Goal: Navigation & Orientation: Find specific page/section

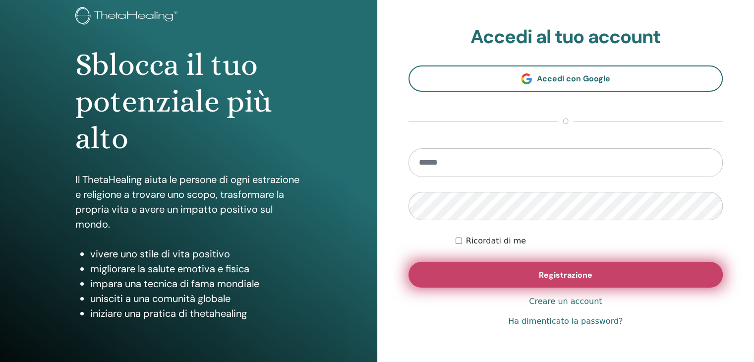
scroll to position [114, 0]
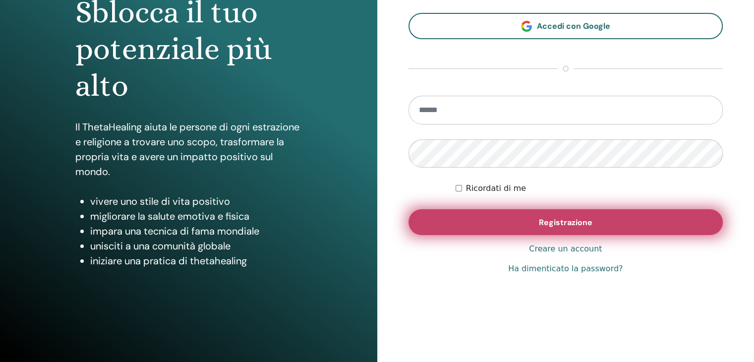
type input "**********"
click at [541, 220] on font "Registrazione" at bounding box center [566, 222] width 54 height 10
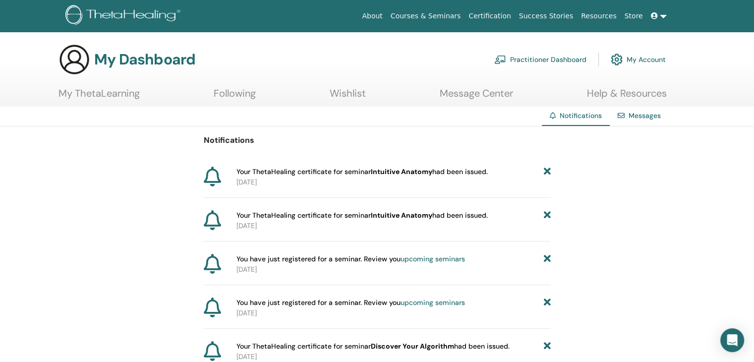
click at [531, 60] on link "Practitioner Dashboard" at bounding box center [540, 60] width 92 height 22
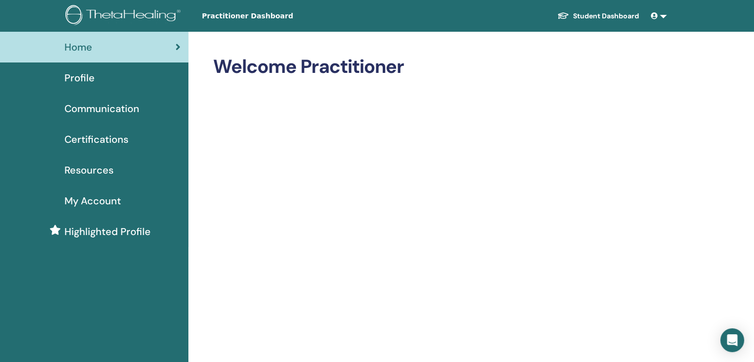
click at [111, 134] on span "Certifications" at bounding box center [96, 139] width 64 height 15
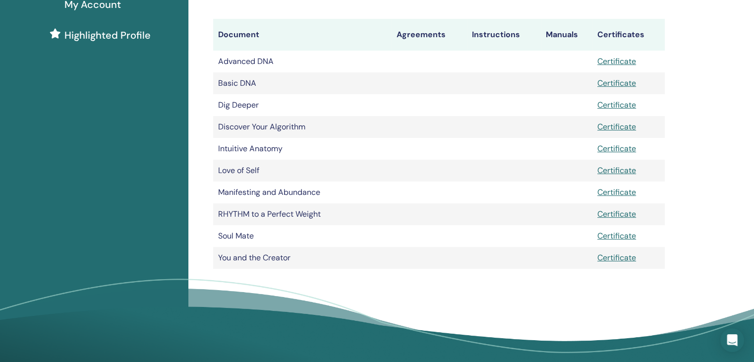
scroll to position [198, 0]
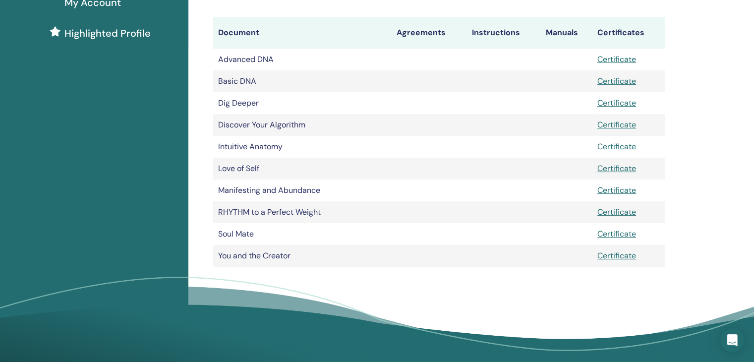
click at [619, 147] on link "Certificate" at bounding box center [616, 146] width 39 height 10
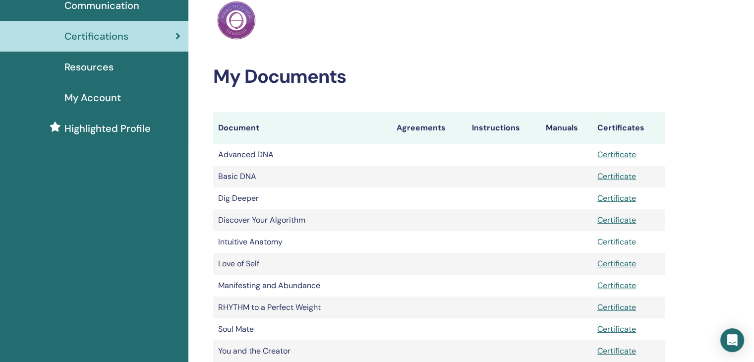
scroll to position [0, 0]
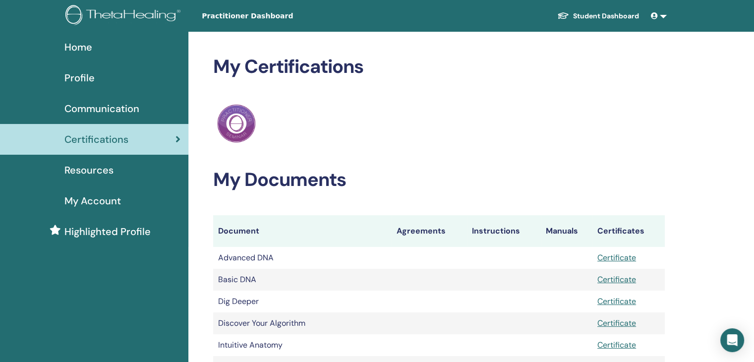
click at [87, 77] on span "Profile" at bounding box center [79, 77] width 30 height 15
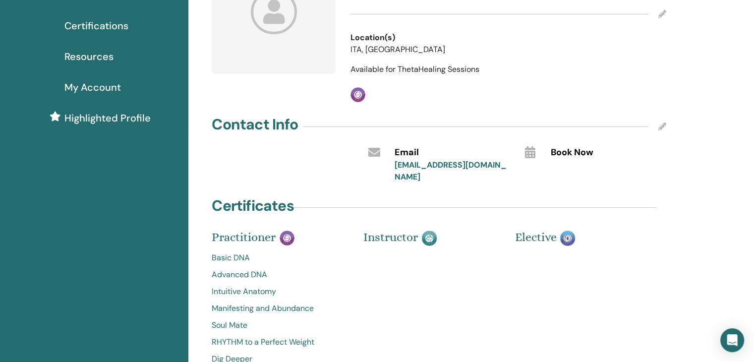
scroll to position [99, 0]
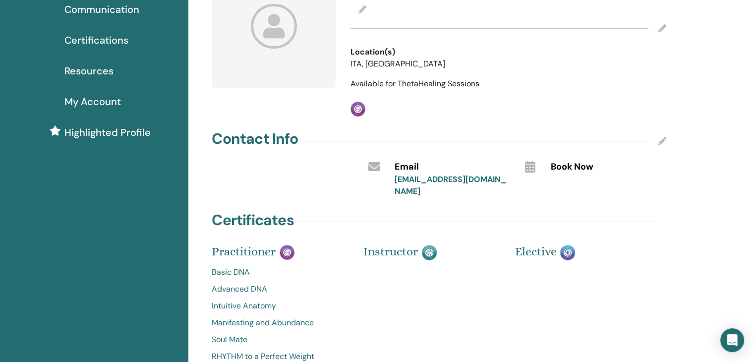
click at [95, 71] on span "Resources" at bounding box center [88, 70] width 49 height 15
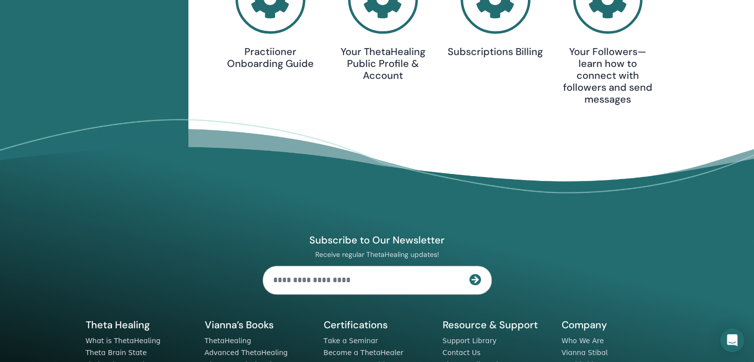
scroll to position [50, 0]
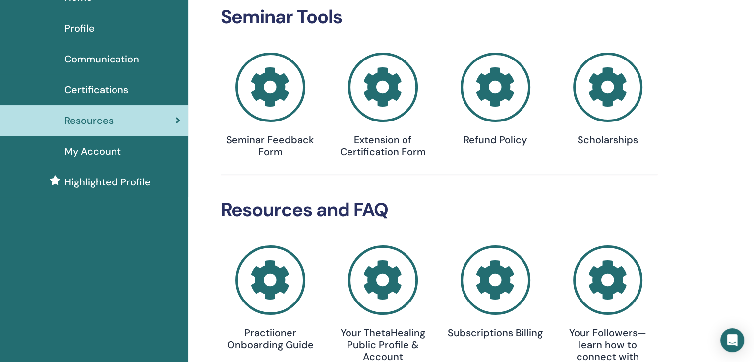
click at [103, 180] on span "Highlighted Profile" at bounding box center [107, 182] width 86 height 15
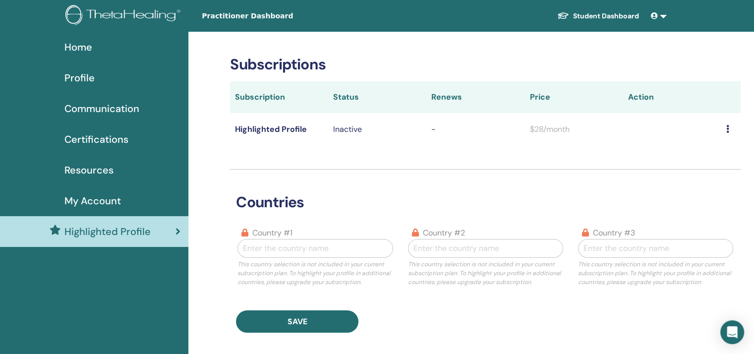
click at [73, 49] on span "Home" at bounding box center [78, 47] width 28 height 15
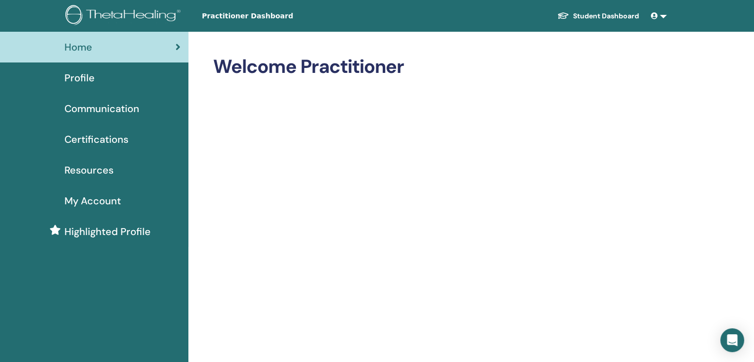
click at [617, 15] on link "Student Dashboard" at bounding box center [598, 16] width 98 height 18
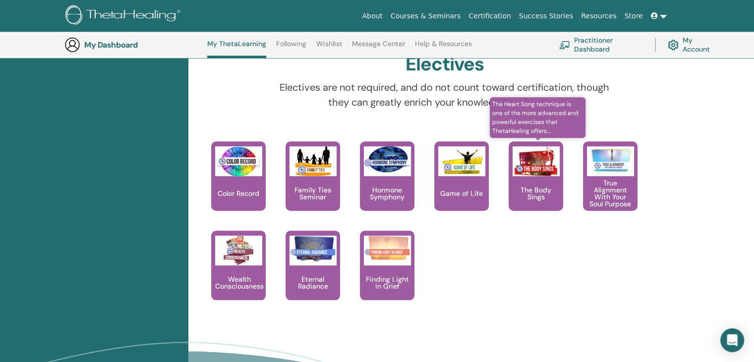
scroll to position [918, 0]
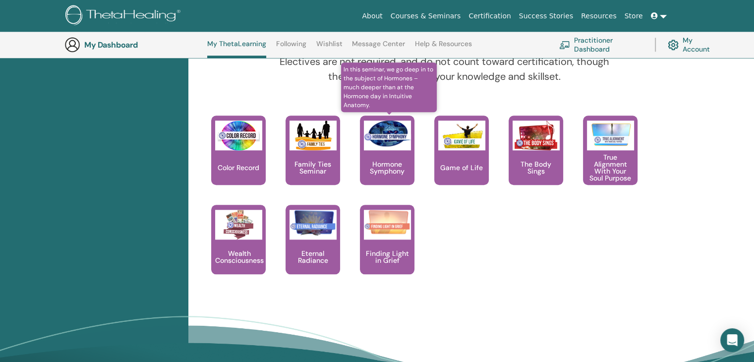
click at [375, 153] on div "Hormone Symphony" at bounding box center [387, 150] width 55 height 69
